Goal: Task Accomplishment & Management: Manage account settings

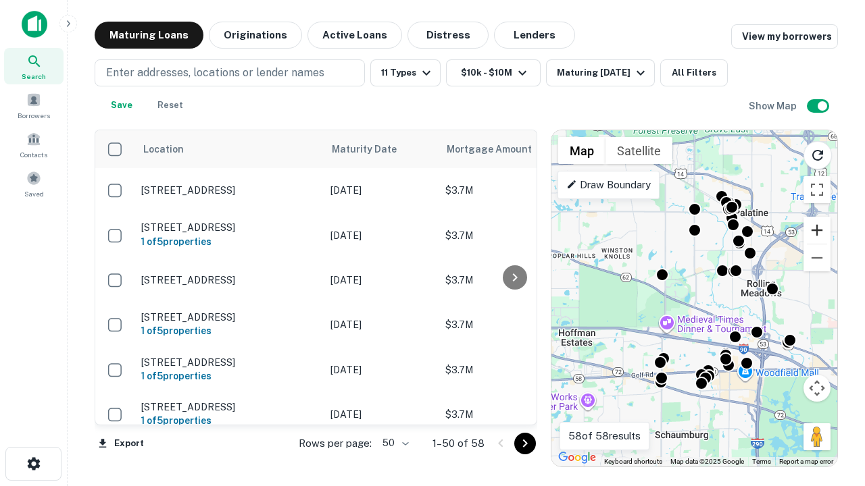
click at [817, 230] on button "Zoom in" at bounding box center [816, 230] width 27 height 27
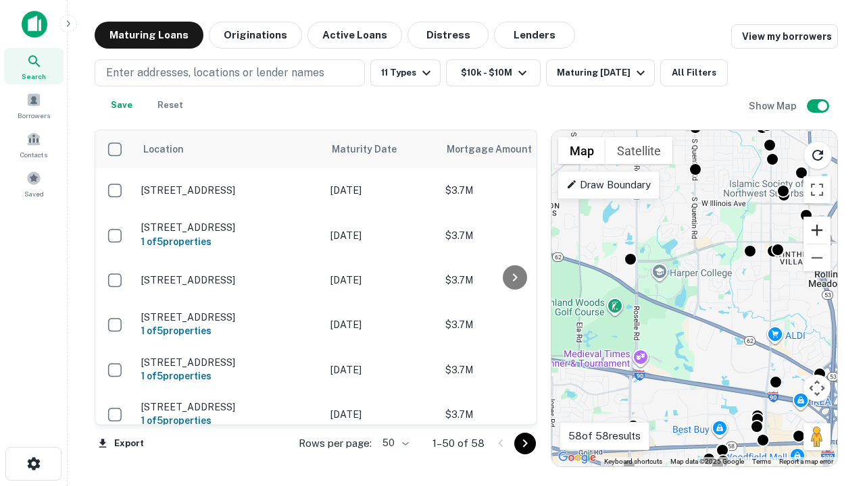
click at [817, 230] on button "Zoom in" at bounding box center [816, 230] width 27 height 27
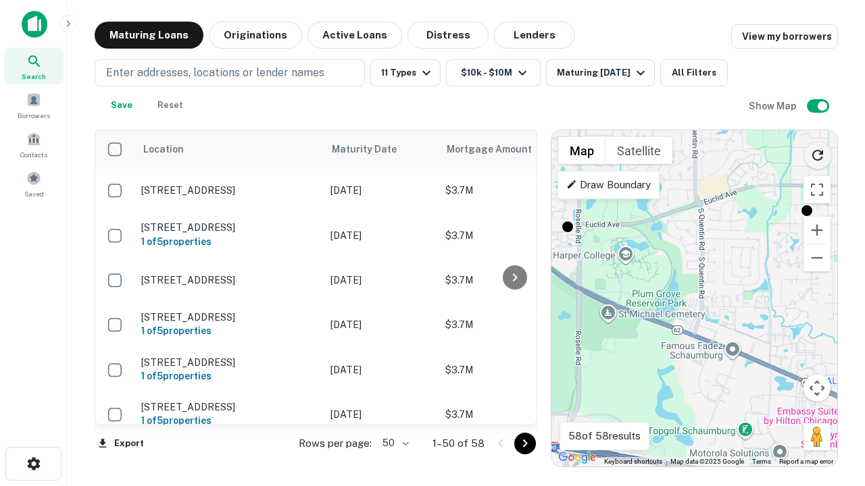
click at [817, 153] on icon "Reload search area" at bounding box center [817, 155] width 16 height 16
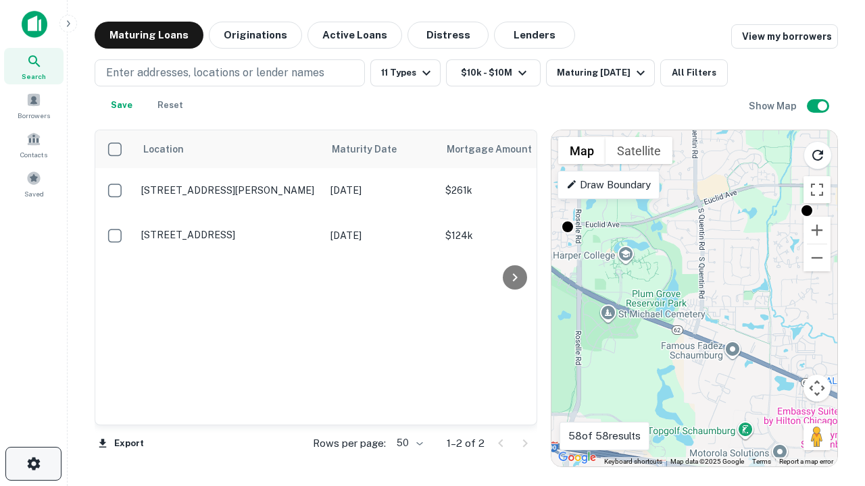
click at [33, 464] on icon "button" at bounding box center [34, 464] width 16 height 16
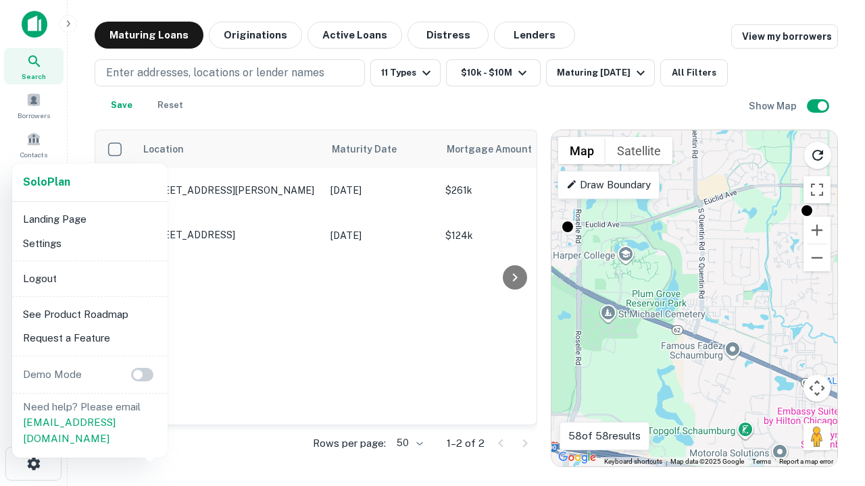
click at [89, 278] on li "Logout" at bounding box center [90, 279] width 145 height 24
